Goal: Transaction & Acquisition: Book appointment/travel/reservation

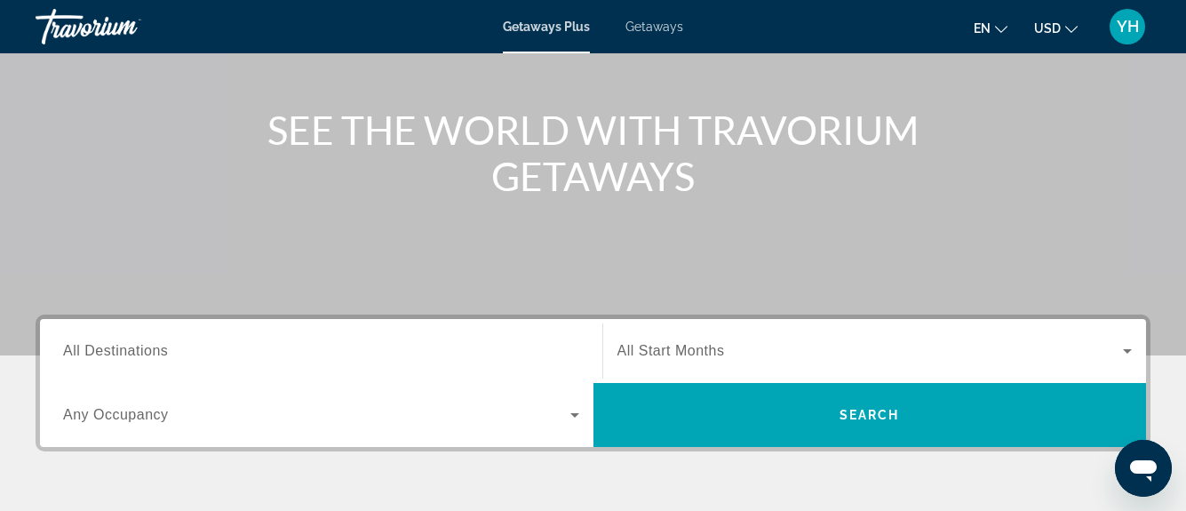
scroll to position [355, 0]
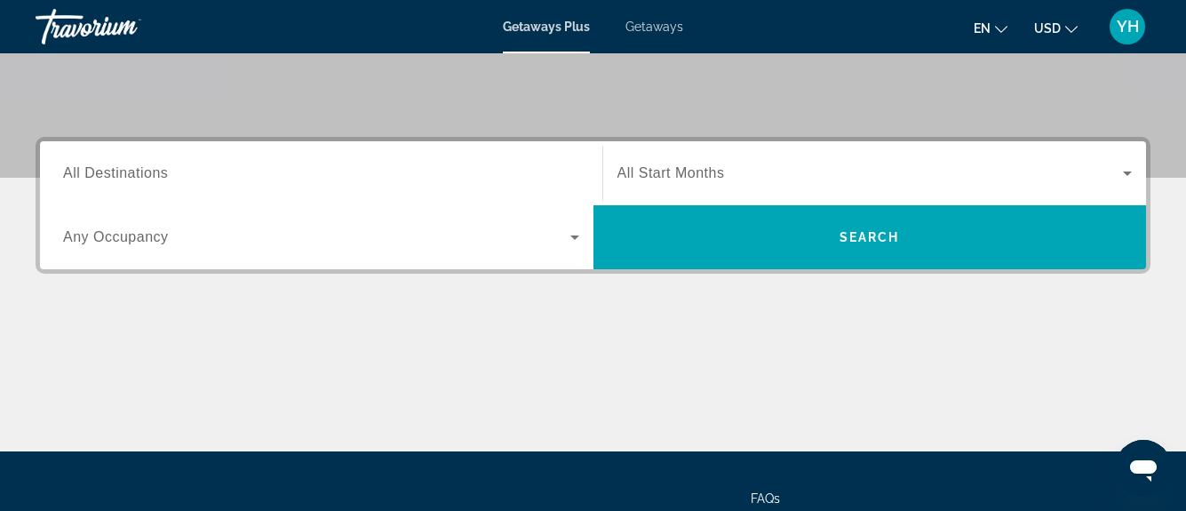
click at [164, 179] on span "All Destinations" at bounding box center [115, 172] width 105 height 15
click at [164, 179] on input "Destination All Destinations" at bounding box center [321, 174] width 516 height 21
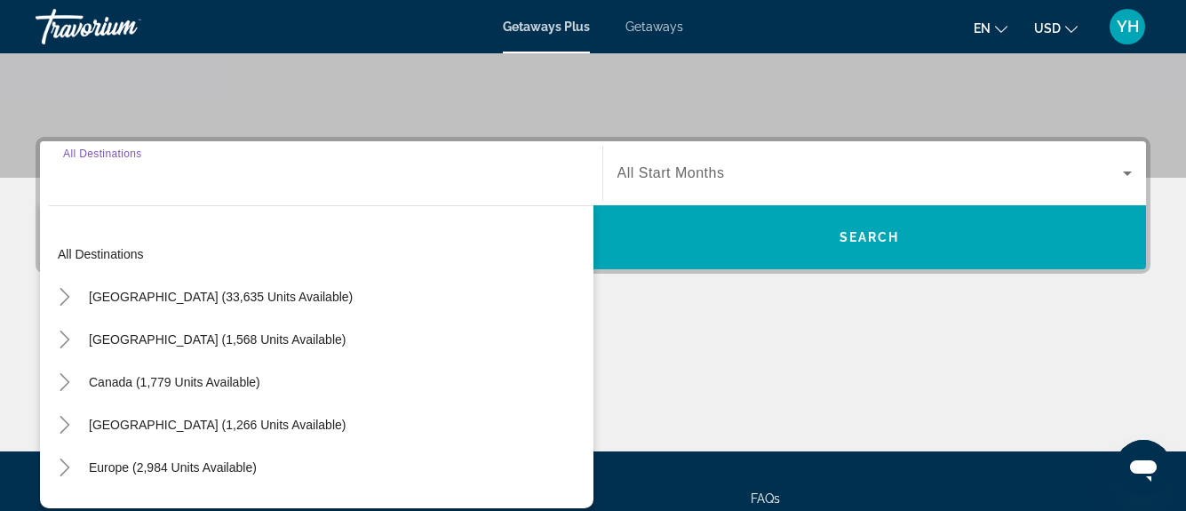
scroll to position [435, 0]
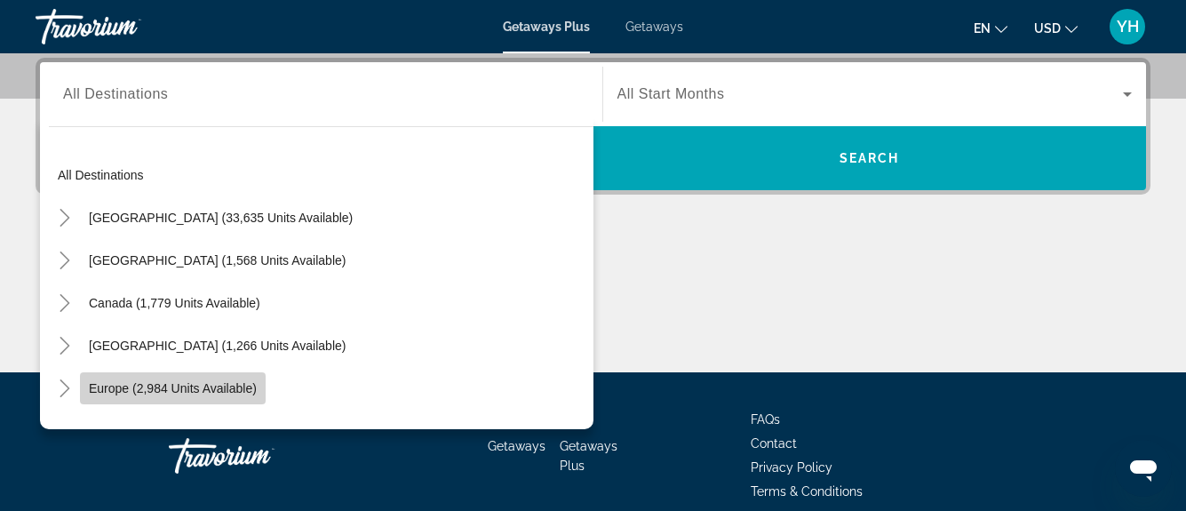
click at [211, 381] on span "Europe (2,984 units available)" at bounding box center [173, 388] width 168 height 14
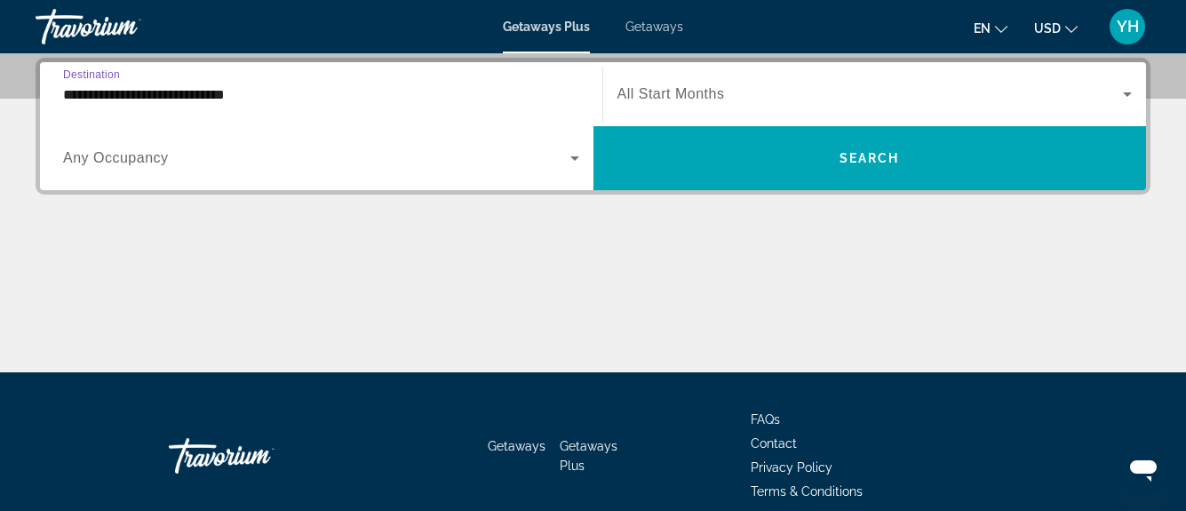
click at [276, 99] on input "**********" at bounding box center [321, 94] width 516 height 21
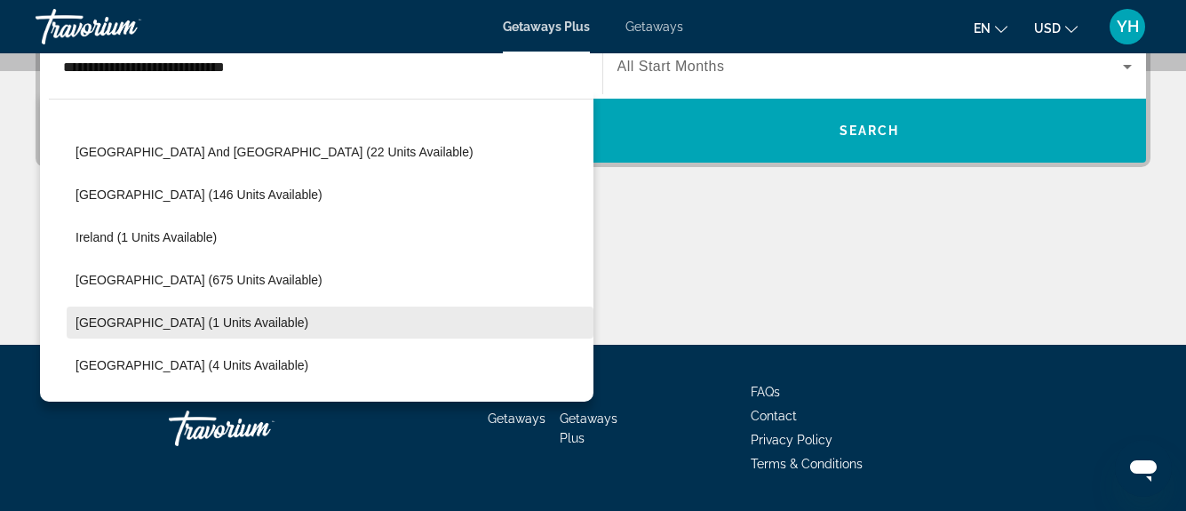
scroll to position [639, 0]
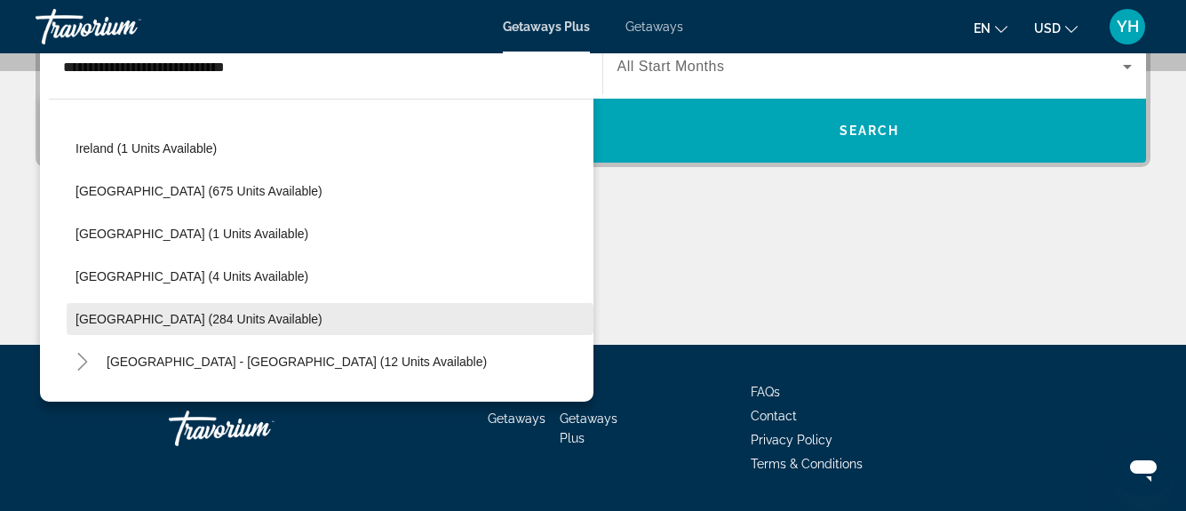
click at [208, 326] on span "Search widget" at bounding box center [330, 319] width 527 height 43
type input "**********"
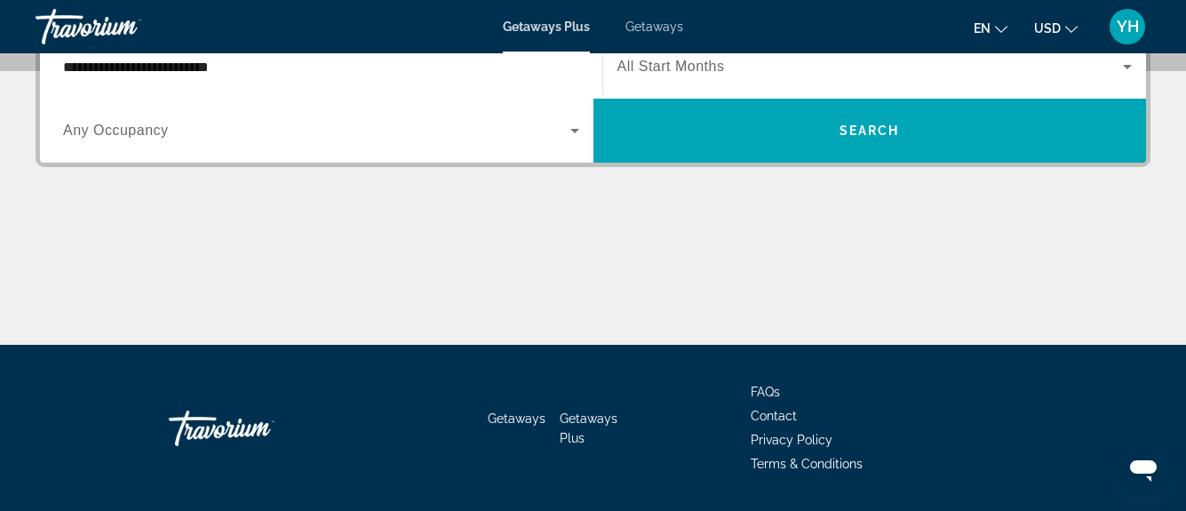
scroll to position [435, 0]
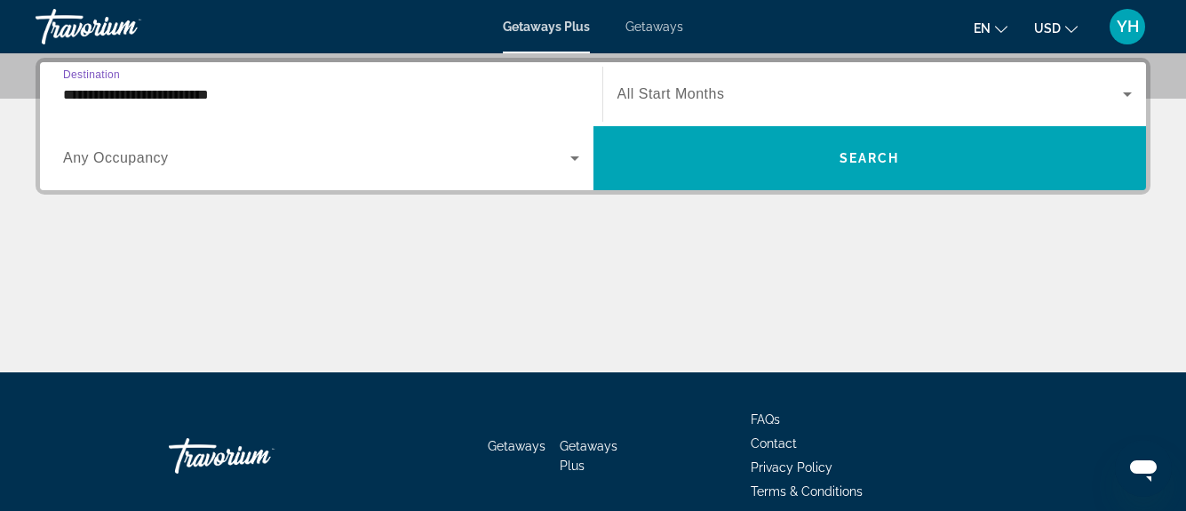
click at [628, 103] on span "Search widget" at bounding box center [871, 94] width 507 height 21
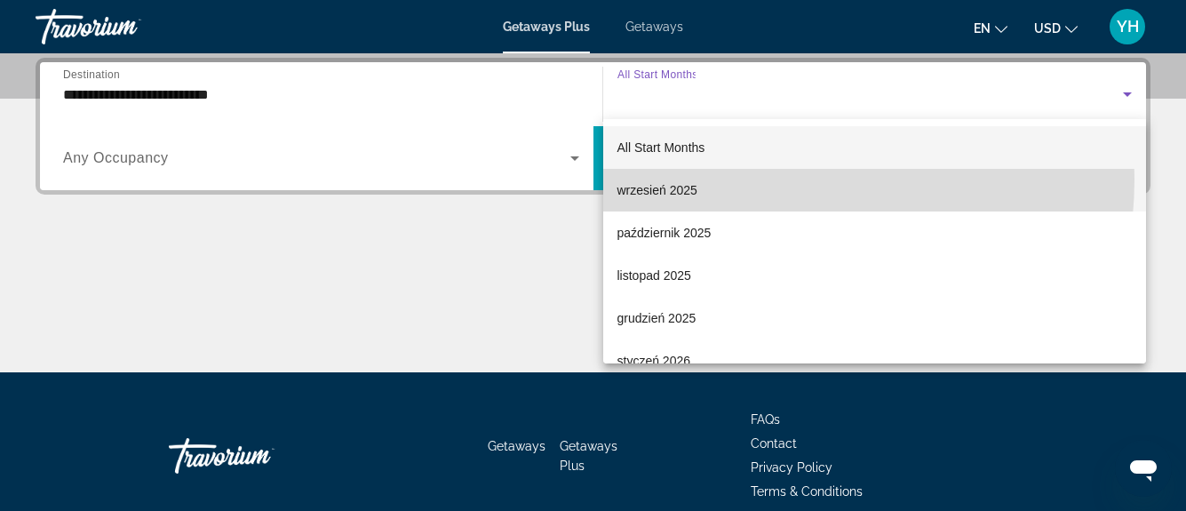
click at [743, 179] on mat-option "wrzesień 2025" at bounding box center [875, 190] width 544 height 43
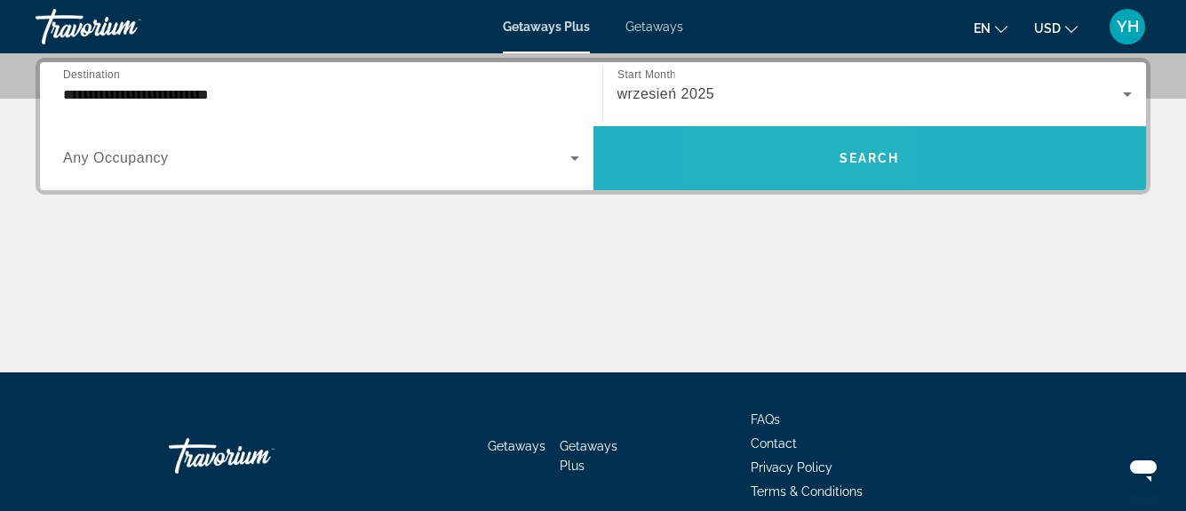
click at [804, 168] on span "Search widget" at bounding box center [871, 158] width 554 height 43
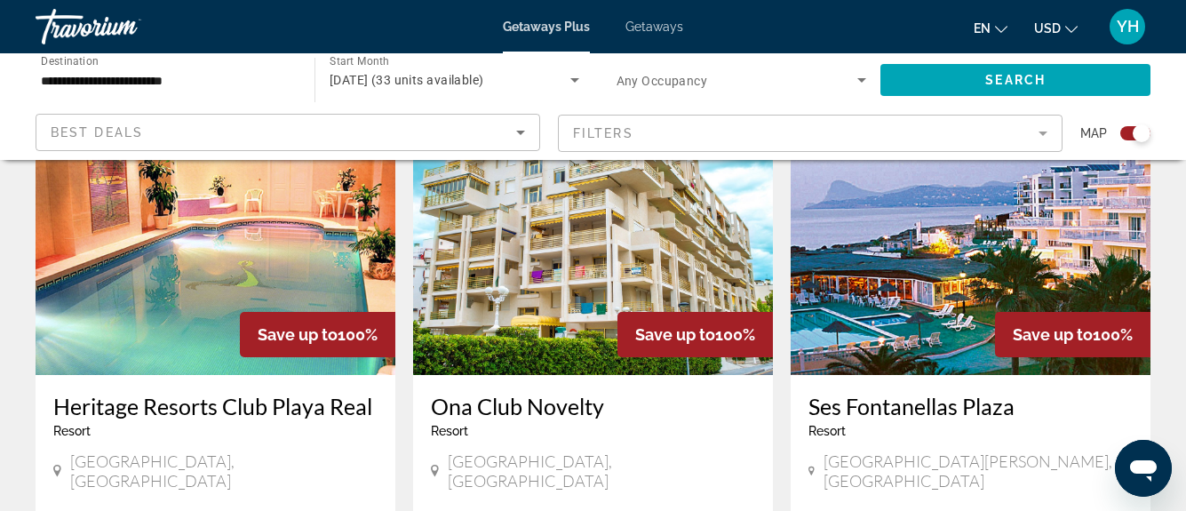
scroll to position [1511, 0]
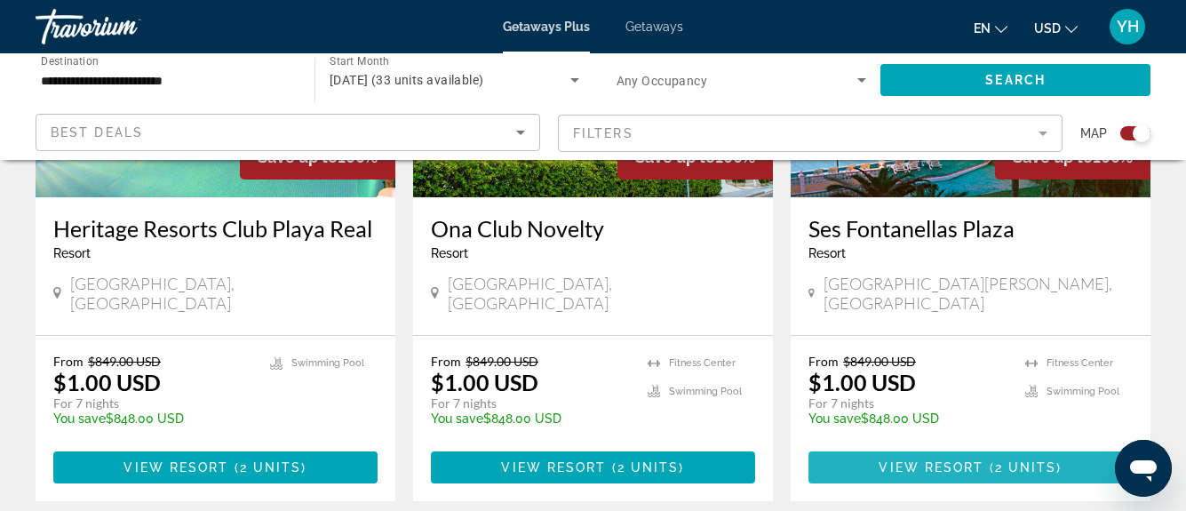
click at [908, 460] on span "View Resort" at bounding box center [931, 467] width 105 height 14
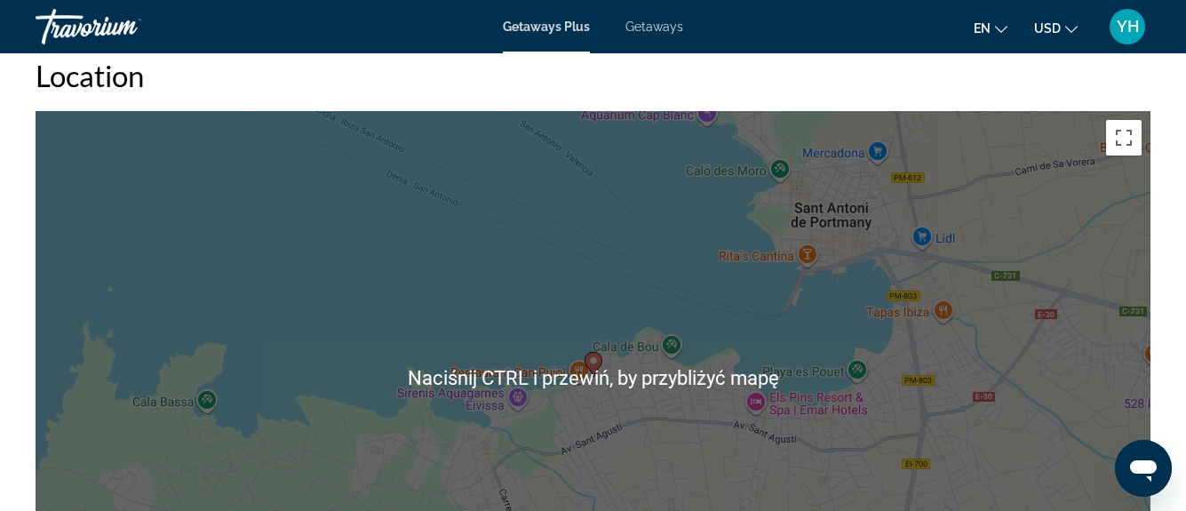
scroll to position [2761, 0]
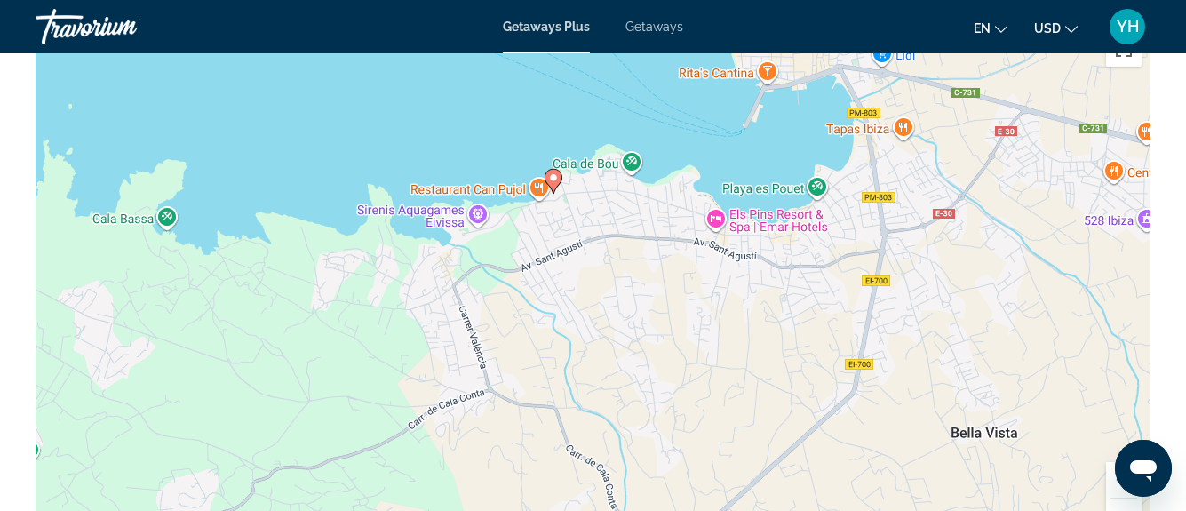
drag, startPoint x: 792, startPoint y: 404, endPoint x: 750, endPoint y: 309, distance: 103.9
click at [750, 309] on div "Aby aktywować przeciąganie za pomocą klawiatury, naciśnij Alt + Enter. Po włącz…" at bounding box center [593, 288] width 1115 height 533
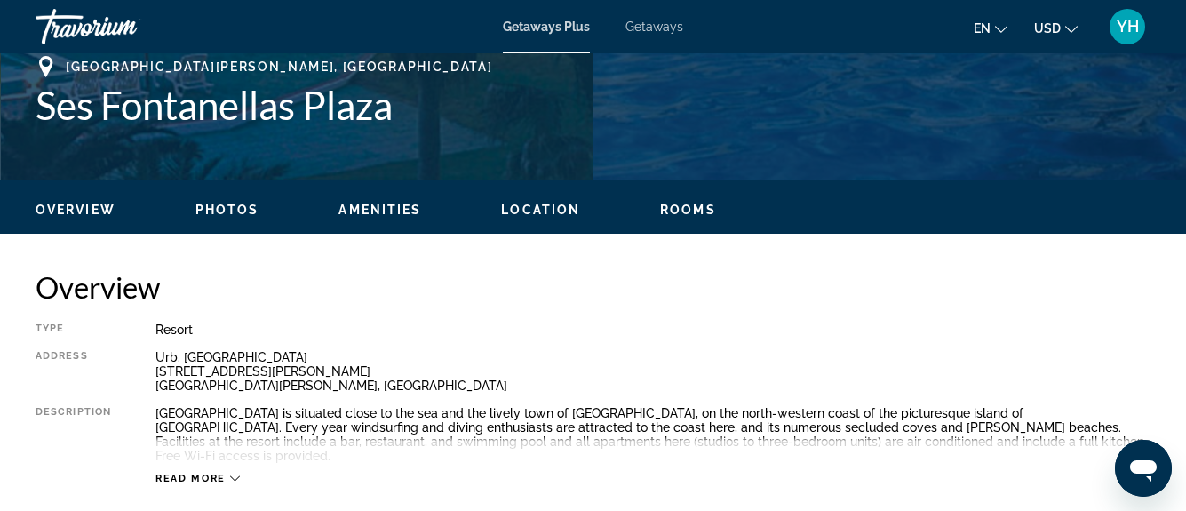
scroll to position [362, 0]
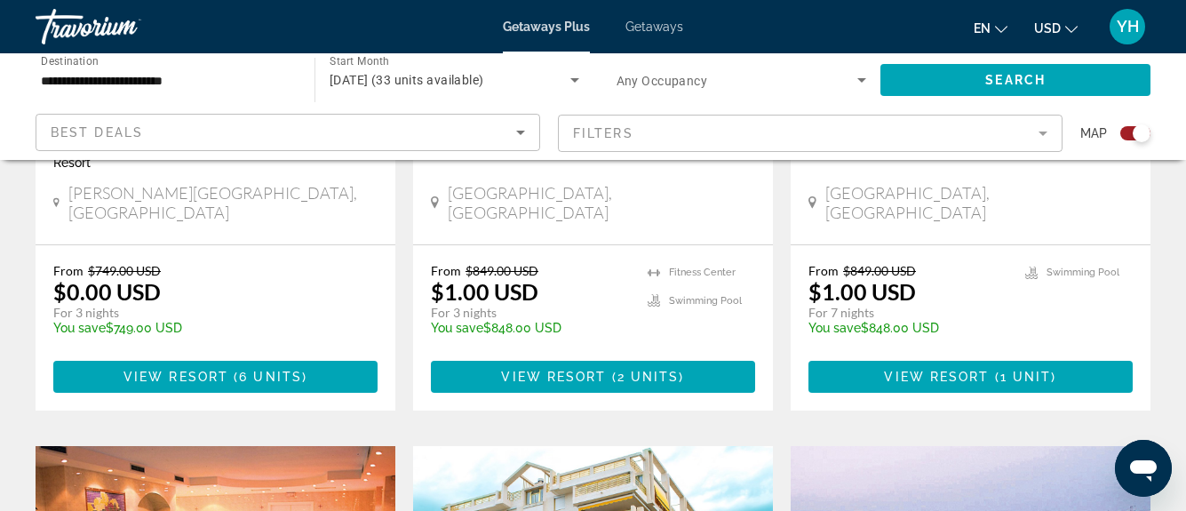
scroll to position [711, 0]
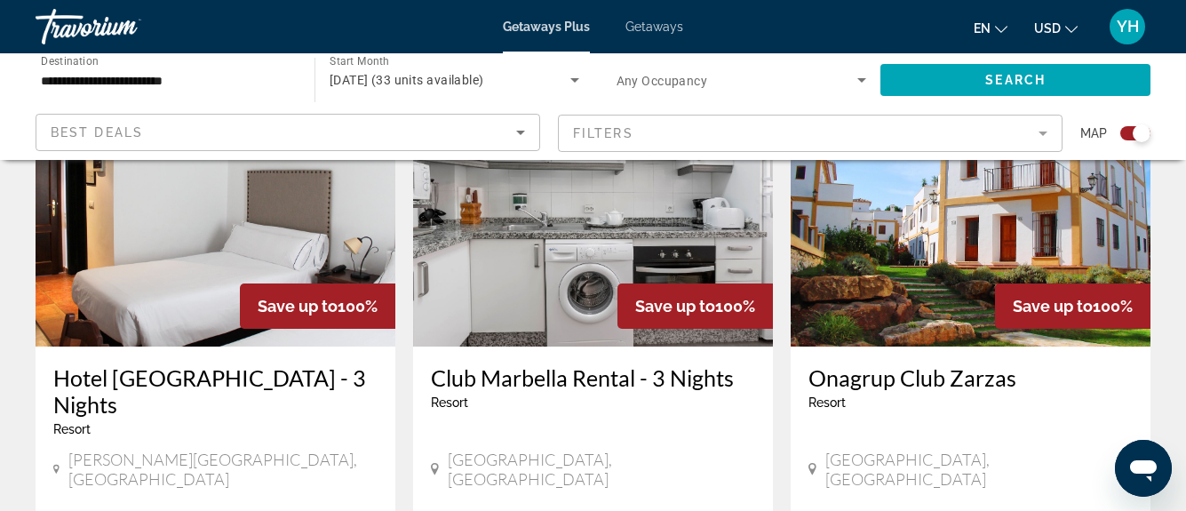
click at [942, 265] on img "Main content" at bounding box center [971, 204] width 360 height 284
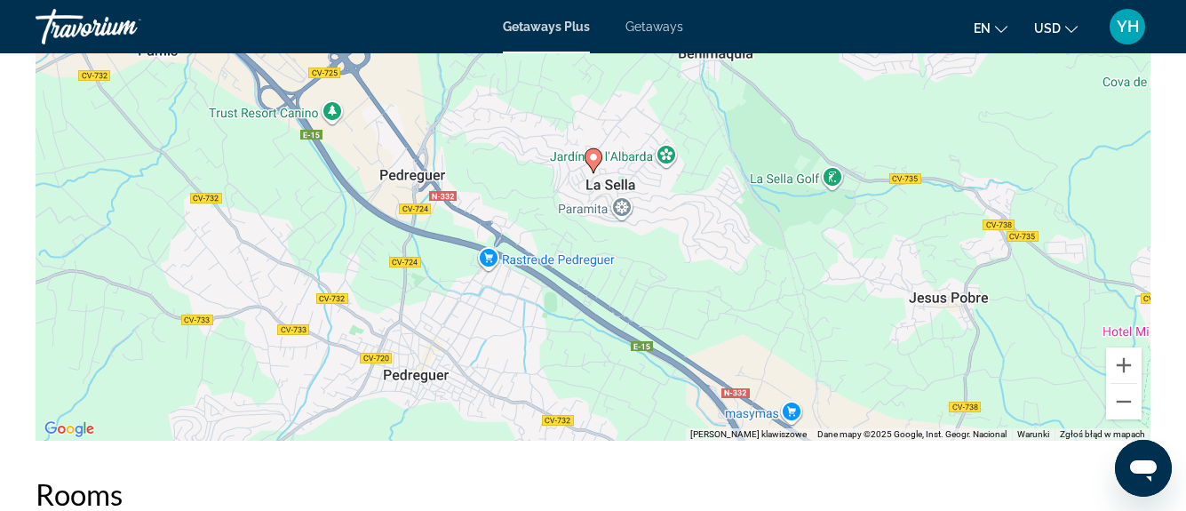
scroll to position [2755, 0]
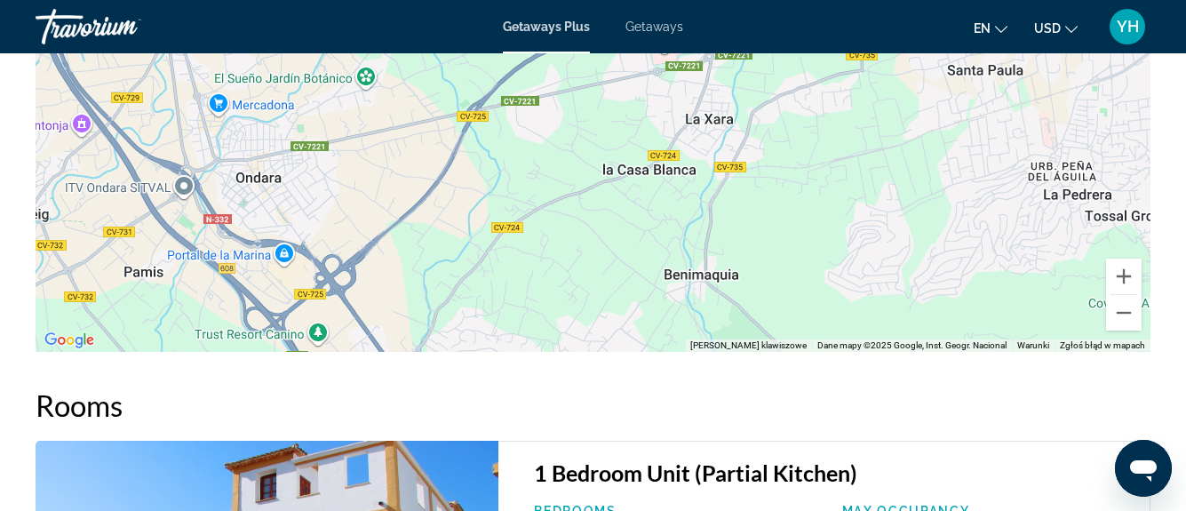
drag, startPoint x: 307, startPoint y: 246, endPoint x: 293, endPoint y: 553, distance: 306.9
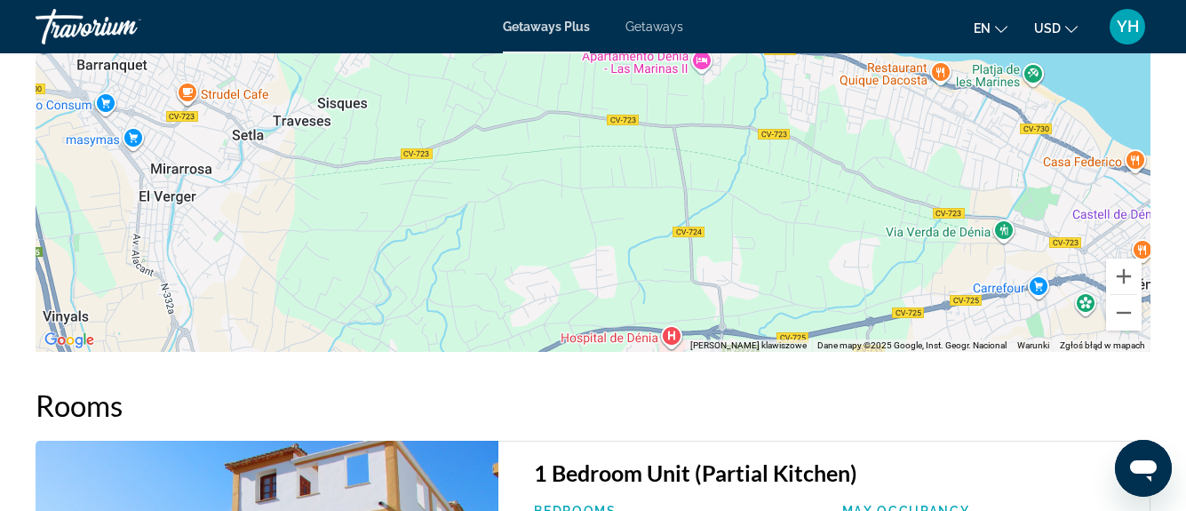
drag, startPoint x: 475, startPoint y: 339, endPoint x: 491, endPoint y: 449, distance: 111.3
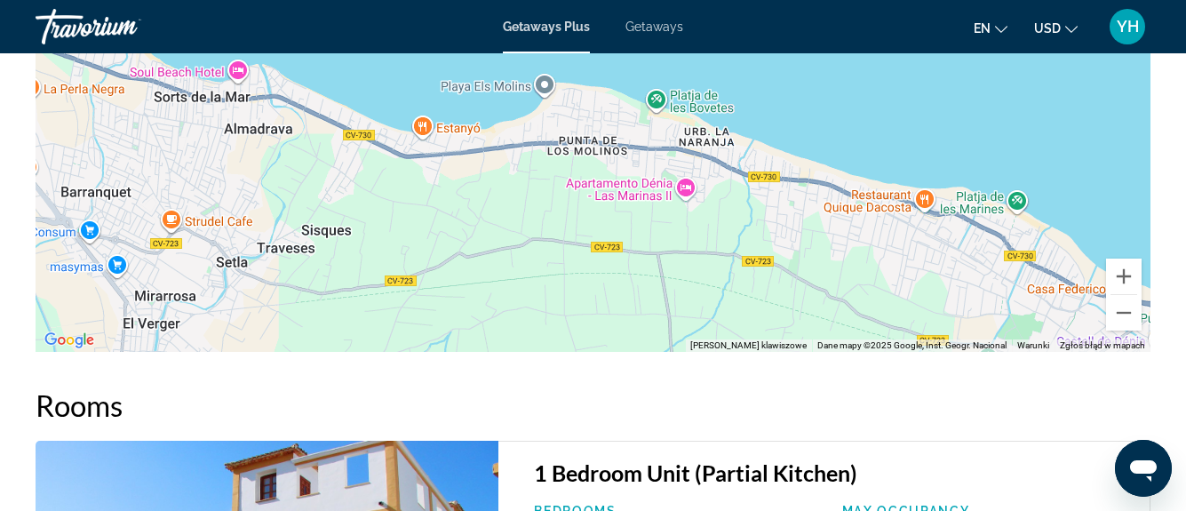
click at [565, 292] on div "Main content" at bounding box center [593, 85] width 1115 height 533
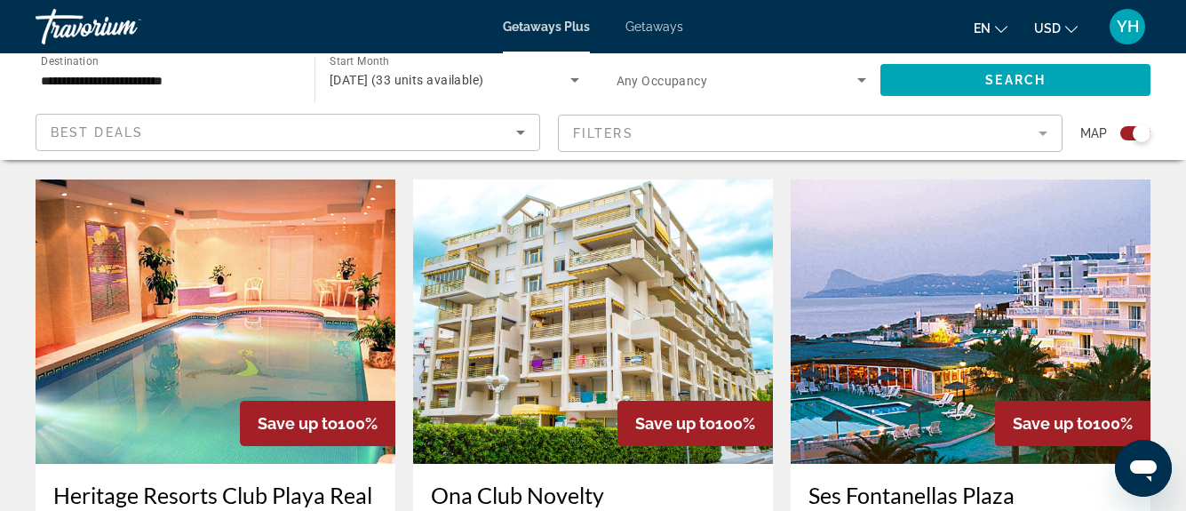
scroll to position [1333, 0]
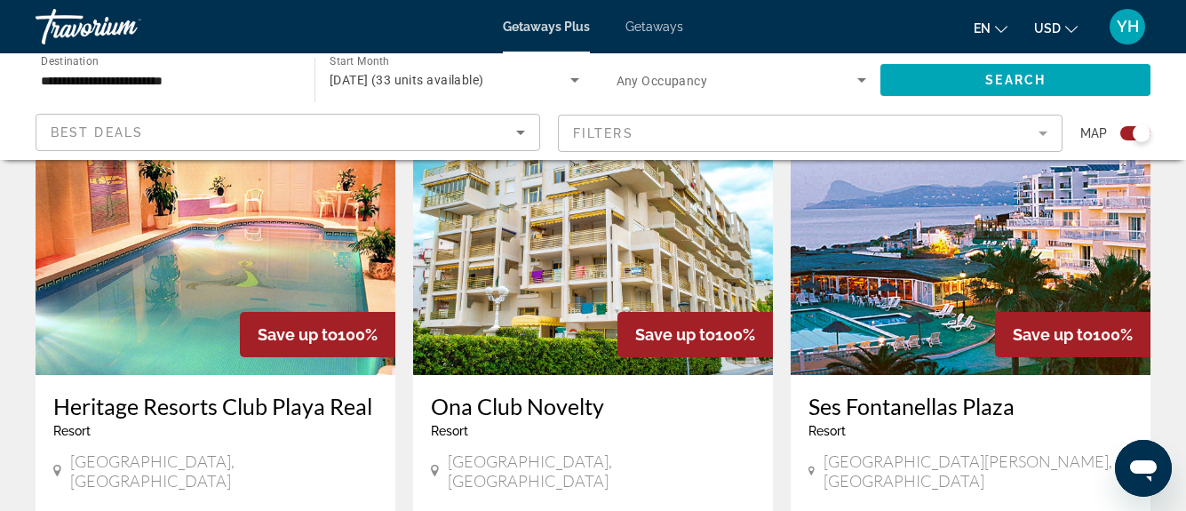
click at [248, 204] on img "Main content" at bounding box center [216, 233] width 360 height 284
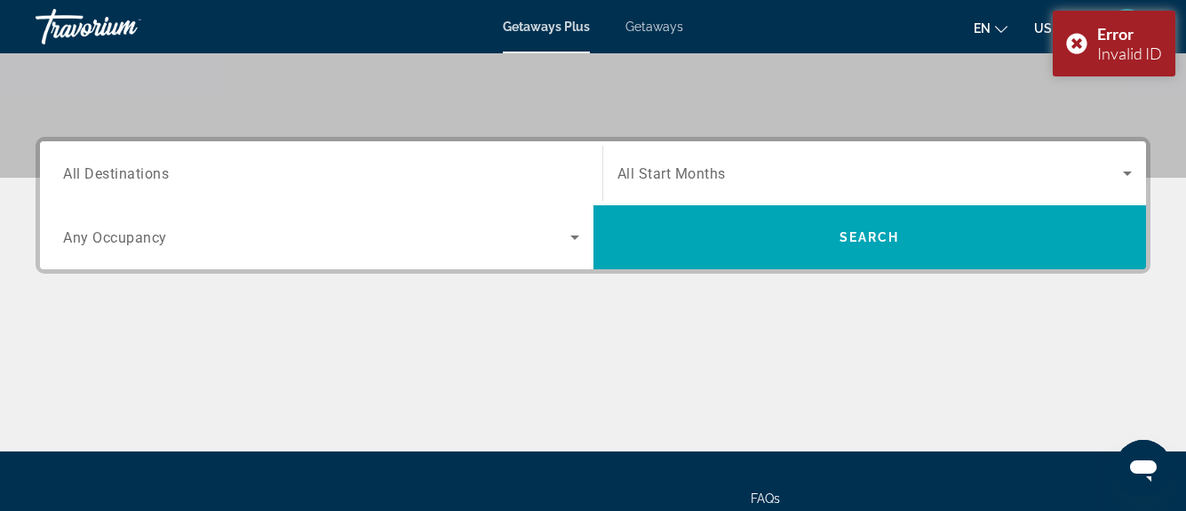
scroll to position [514, 0]
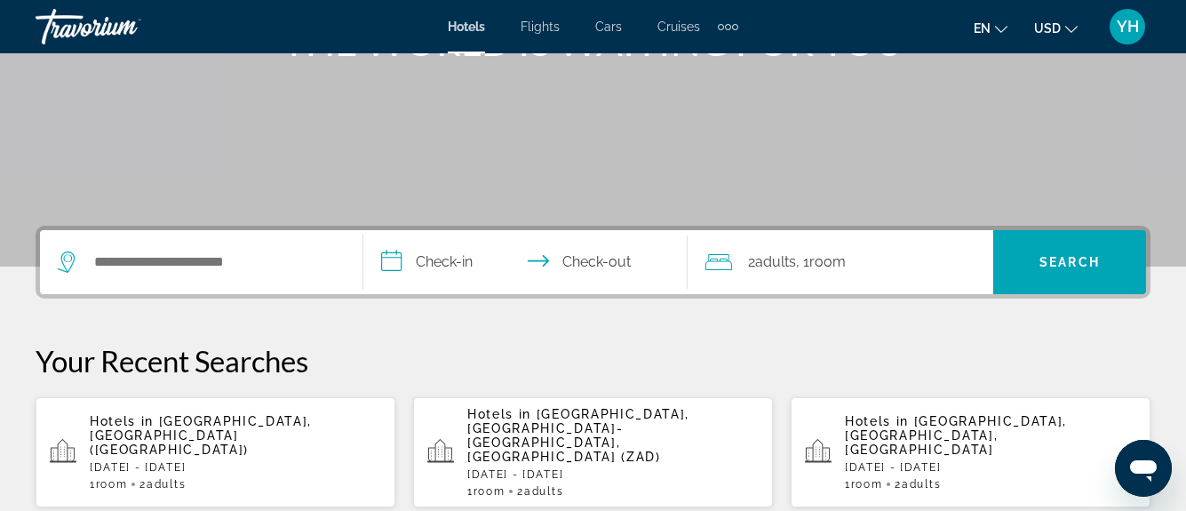
scroll to position [355, 0]
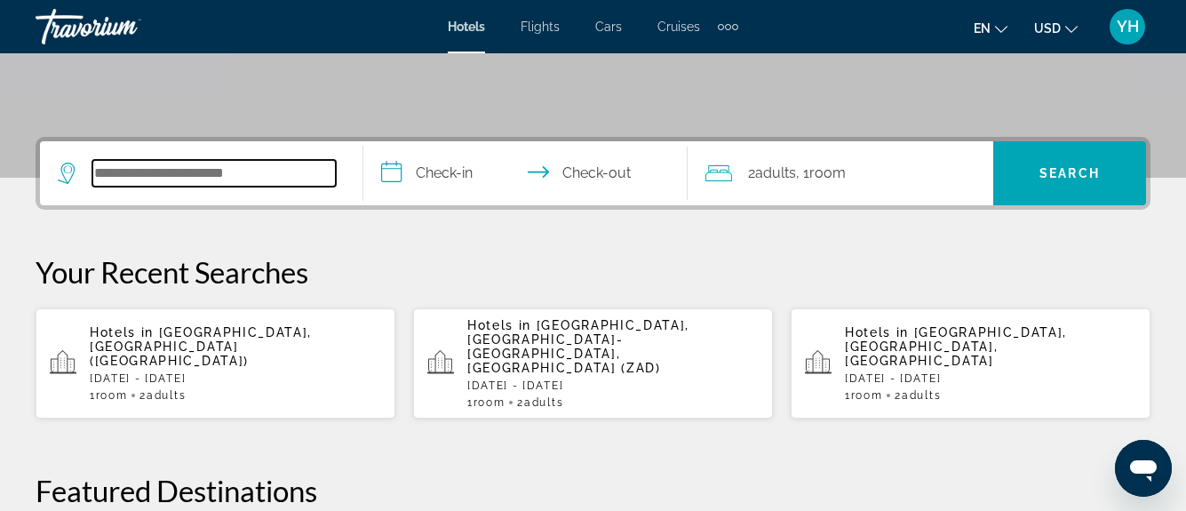
click at [240, 172] on input "Search widget" at bounding box center [213, 173] width 243 height 27
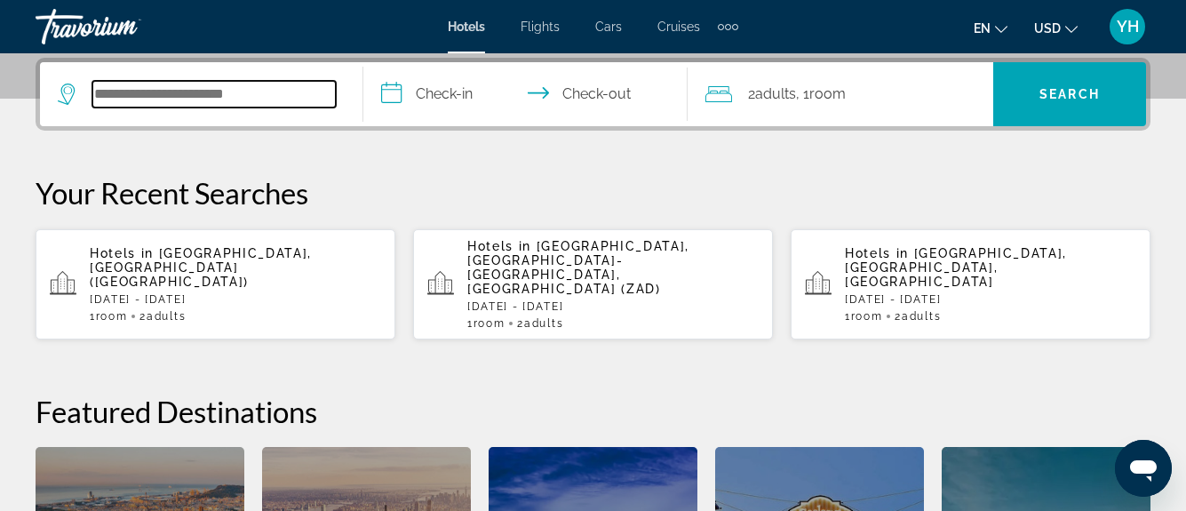
click at [239, 84] on input "Search widget" at bounding box center [213, 94] width 243 height 27
type input "*"
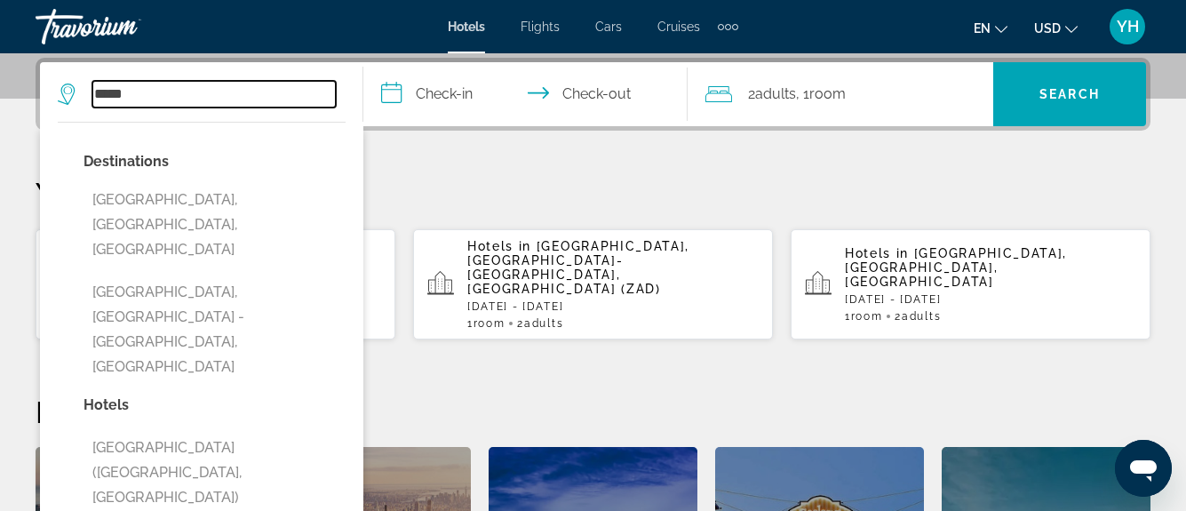
click at [168, 86] on input "*****" at bounding box center [213, 94] width 243 height 27
type input "*"
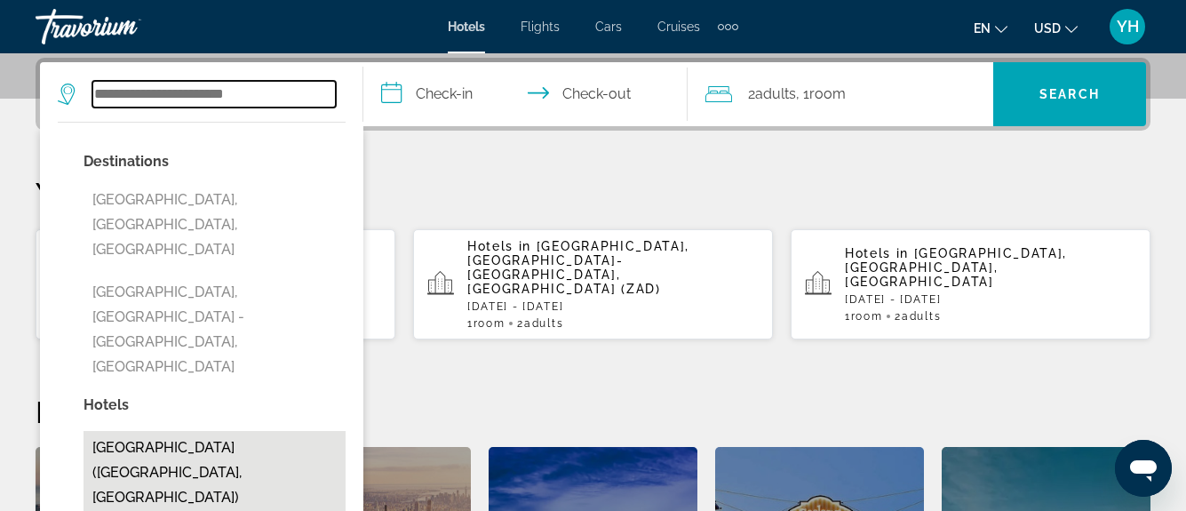
scroll to position [523, 0]
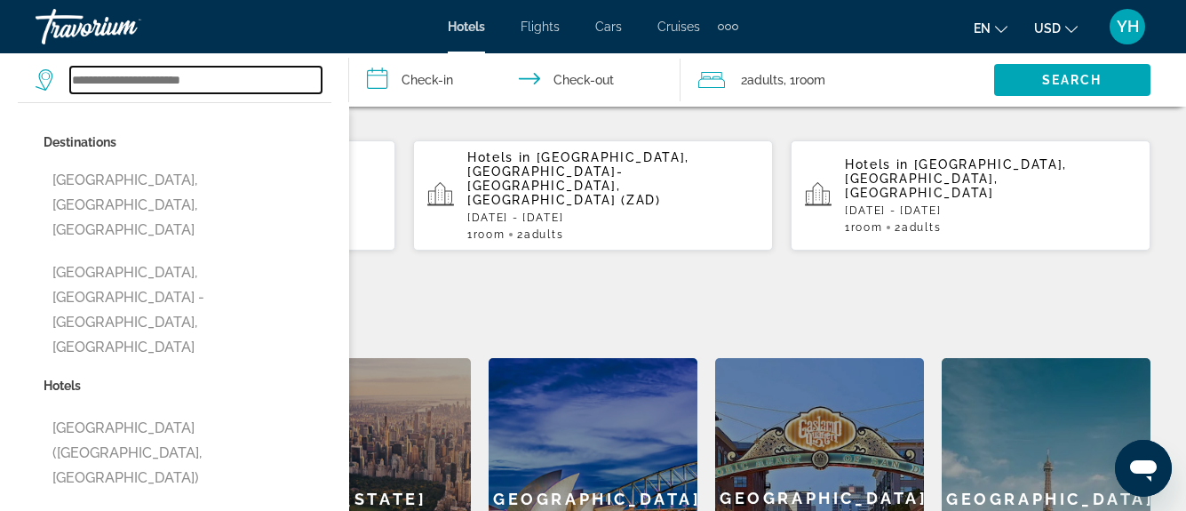
click at [180, 84] on input "Search widget" at bounding box center [195, 80] width 251 height 27
type input "*"
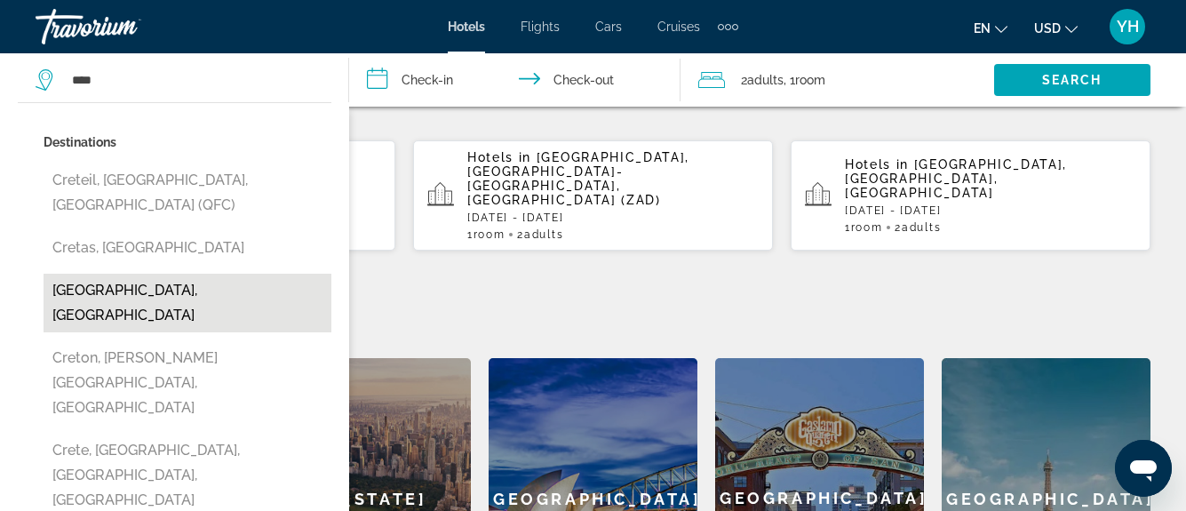
click at [137, 274] on button "Crete, Greece" at bounding box center [188, 303] width 288 height 59
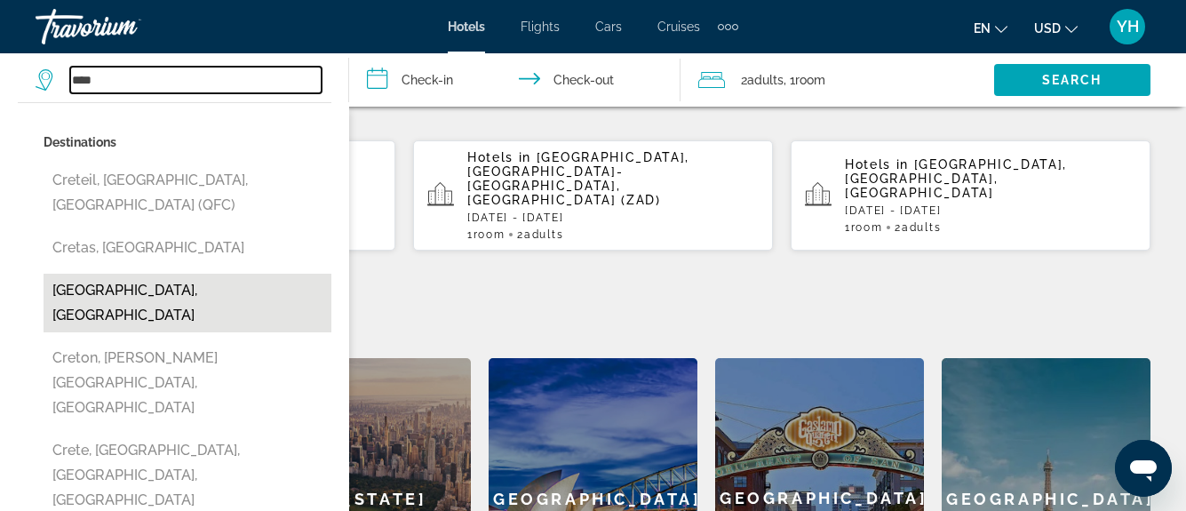
type input "**********"
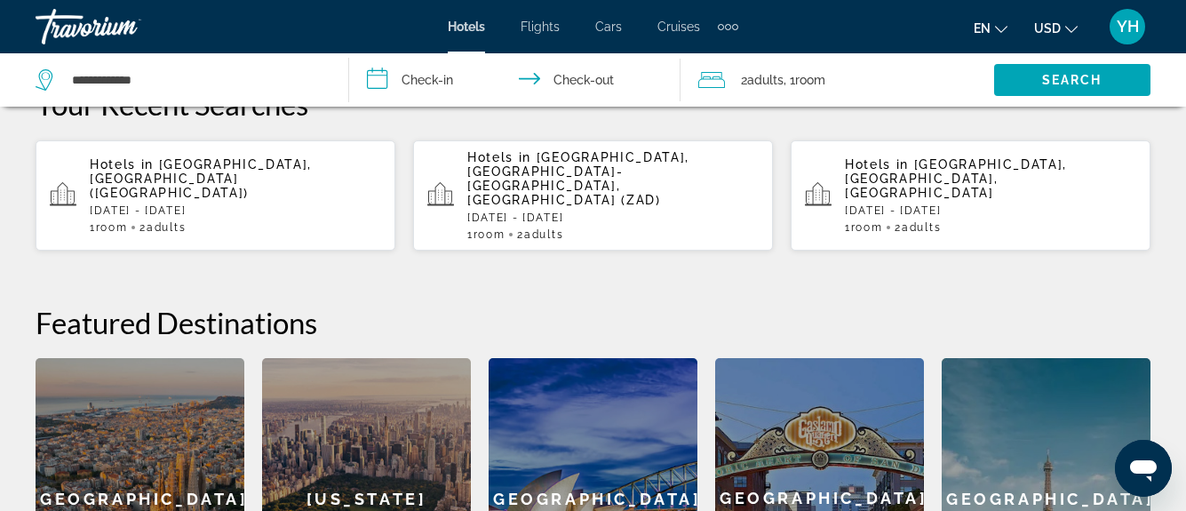
click at [415, 66] on input "**********" at bounding box center [518, 82] width 339 height 59
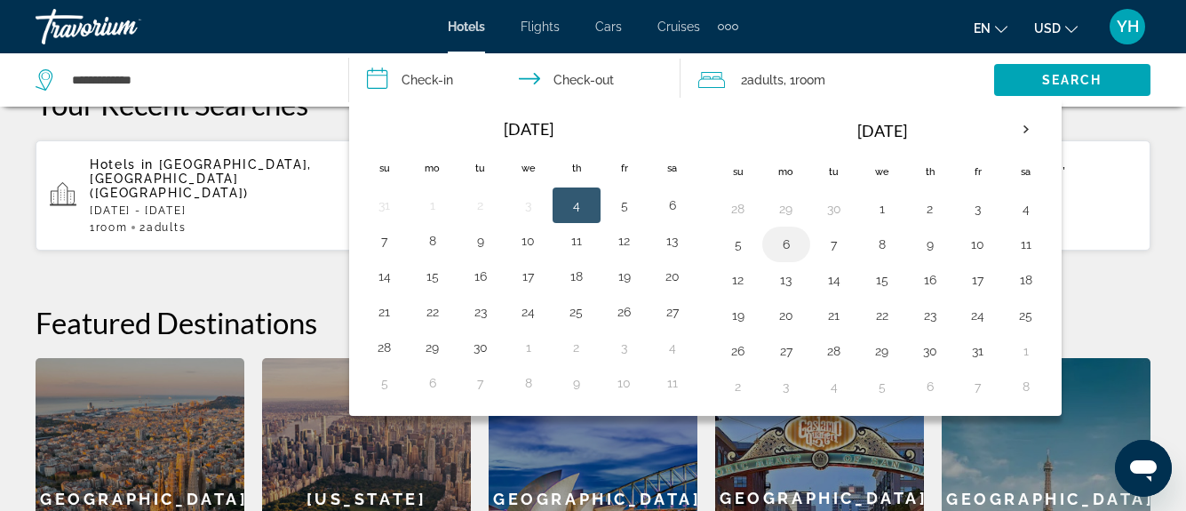
click at [792, 242] on button "6" at bounding box center [786, 244] width 28 height 25
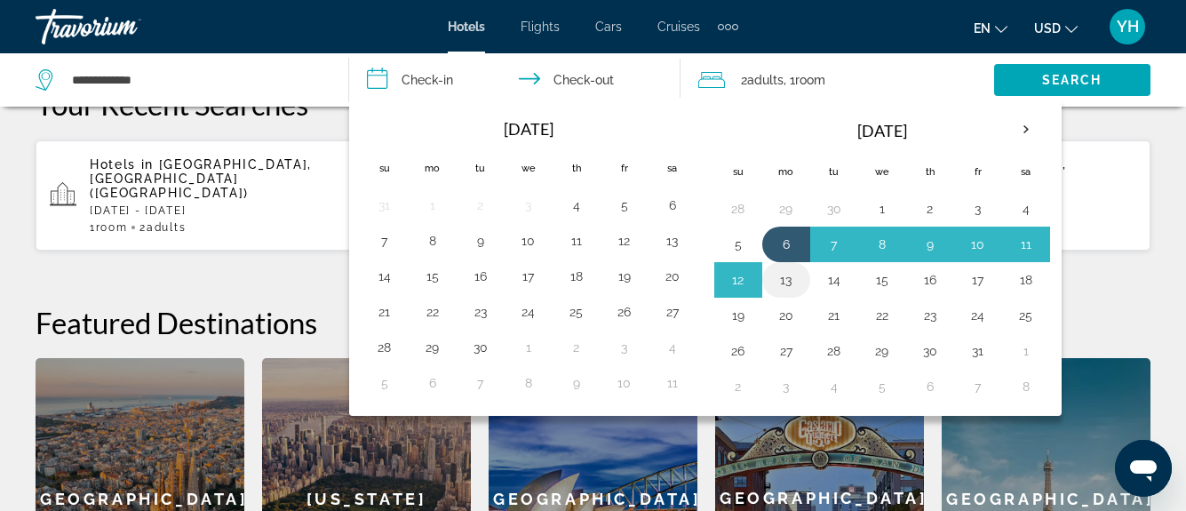
click at [791, 279] on button "13" at bounding box center [786, 279] width 28 height 25
type input "**********"
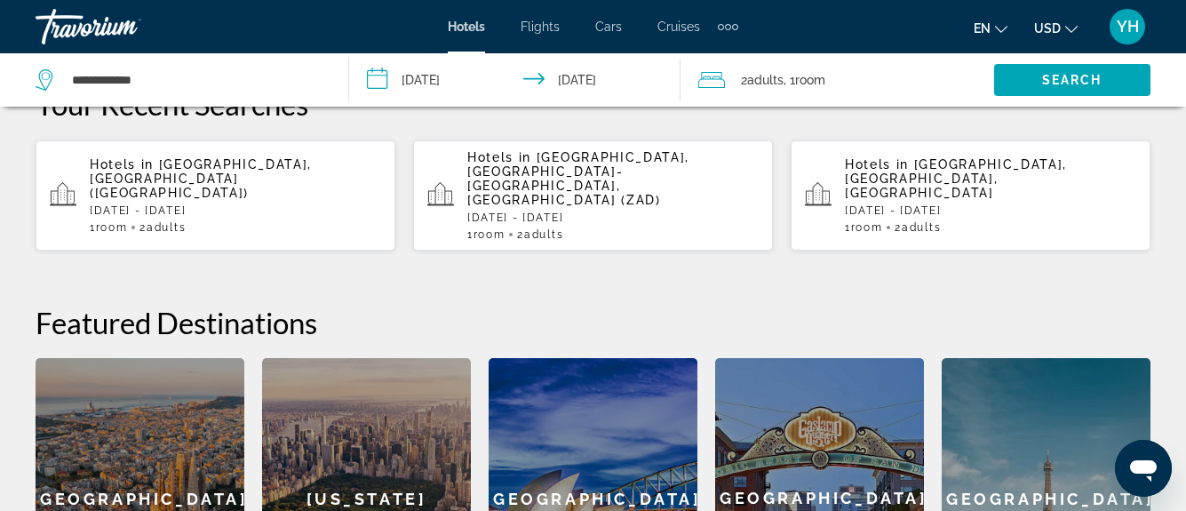
click at [913, 75] on div "2 Adult Adults , 1 Room rooms" at bounding box center [846, 80] width 296 height 25
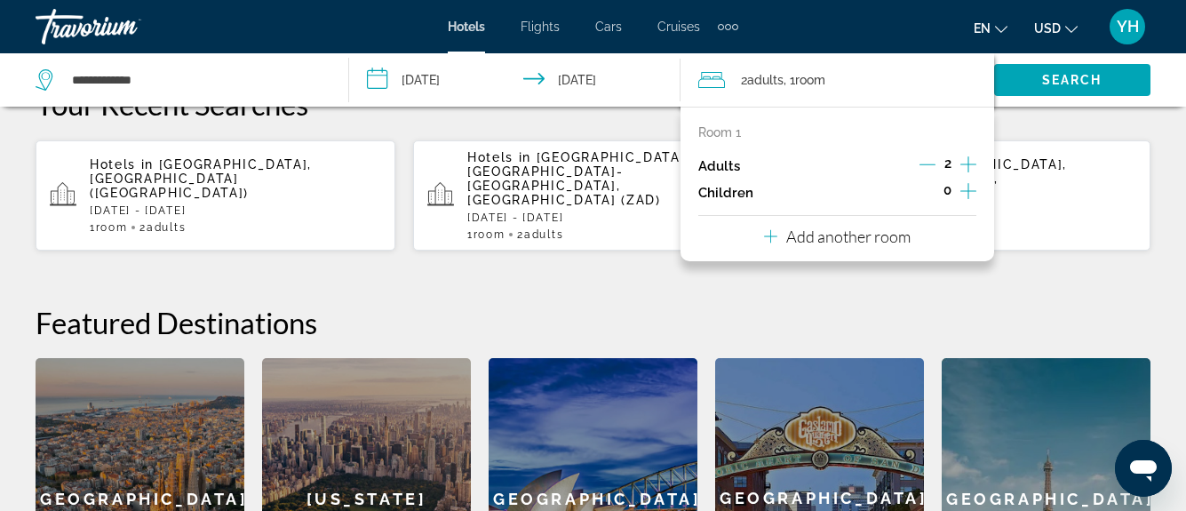
click at [965, 193] on icon "Increment children" at bounding box center [969, 190] width 16 height 21
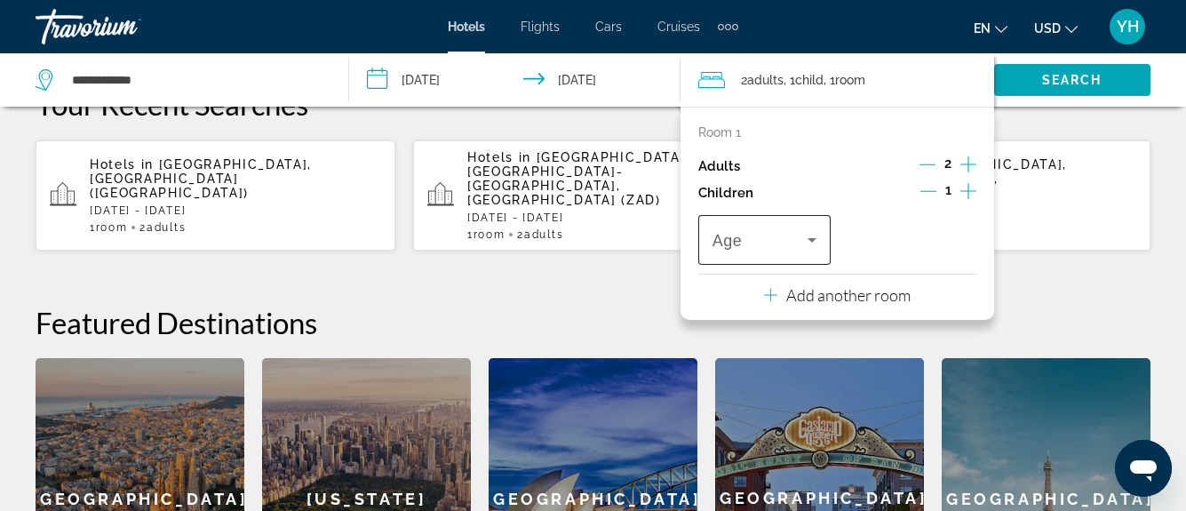
click at [818, 236] on icon "Travelers: 2 adults, 1 child" at bounding box center [812, 239] width 21 height 21
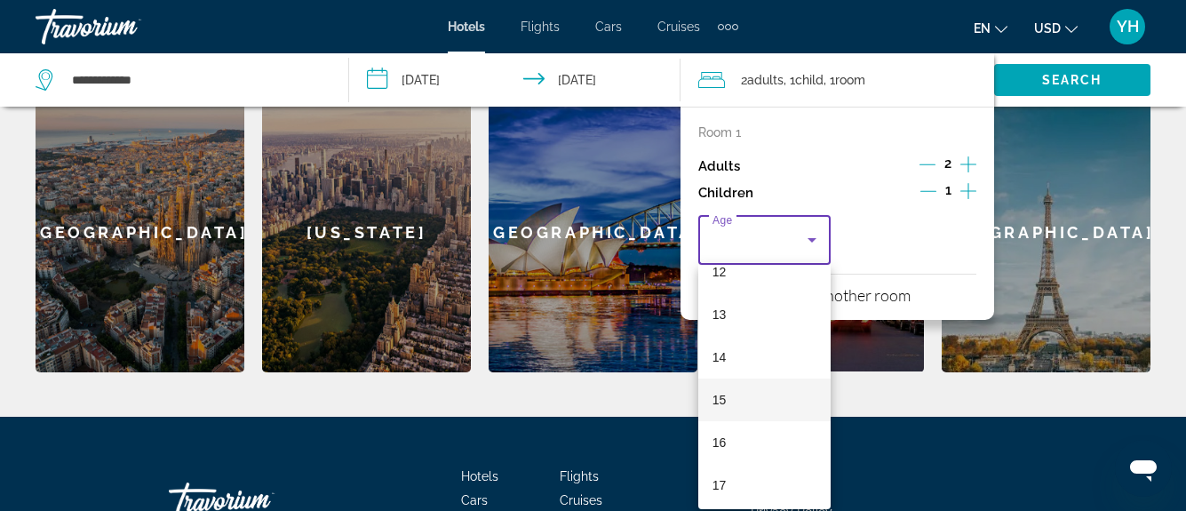
scroll to position [538, 0]
click at [762, 353] on mat-option "14" at bounding box center [764, 352] width 132 height 43
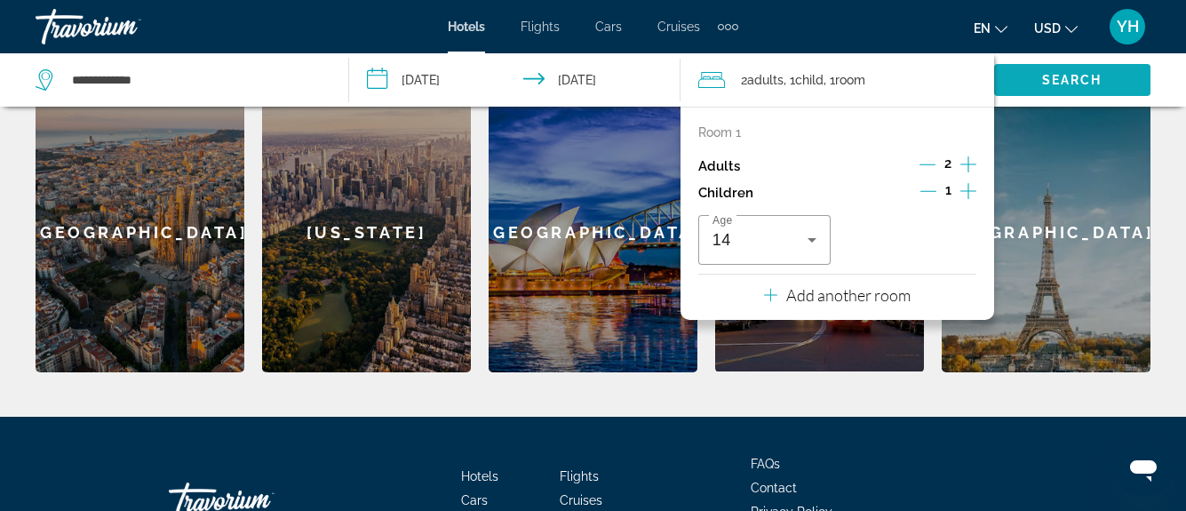
click at [1085, 81] on span "Search" at bounding box center [1072, 80] width 60 height 14
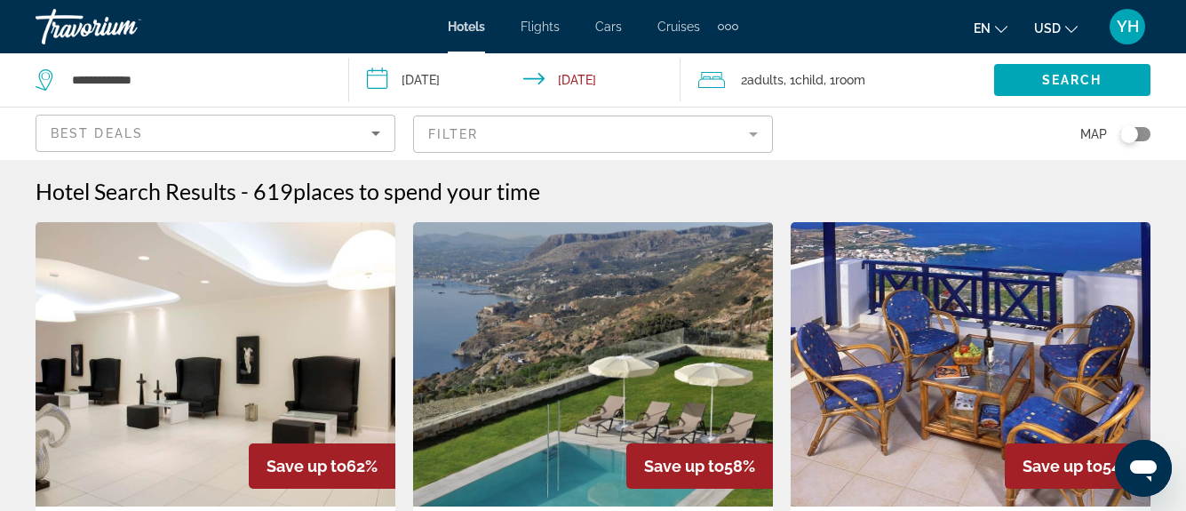
scroll to position [447, 0]
